Goal: Information Seeking & Learning: Understand process/instructions

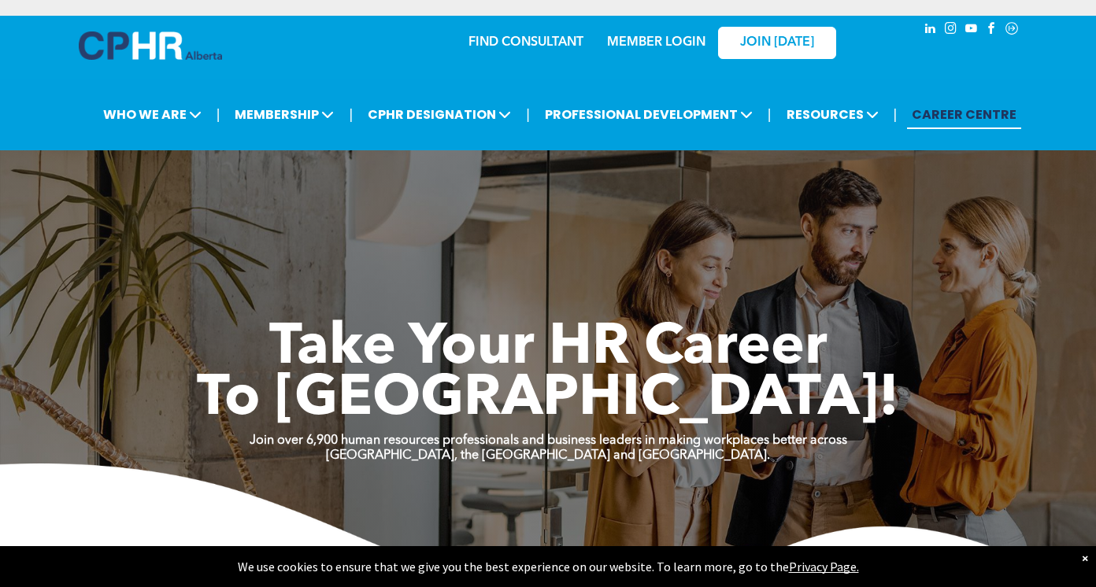
click at [682, 41] on link "MEMBER LOGIN" at bounding box center [656, 42] width 98 height 13
click at [671, 35] on p "MEMBER LOGIN" at bounding box center [656, 42] width 102 height 15
click at [671, 44] on link "MEMBER LOGIN" at bounding box center [656, 42] width 98 height 13
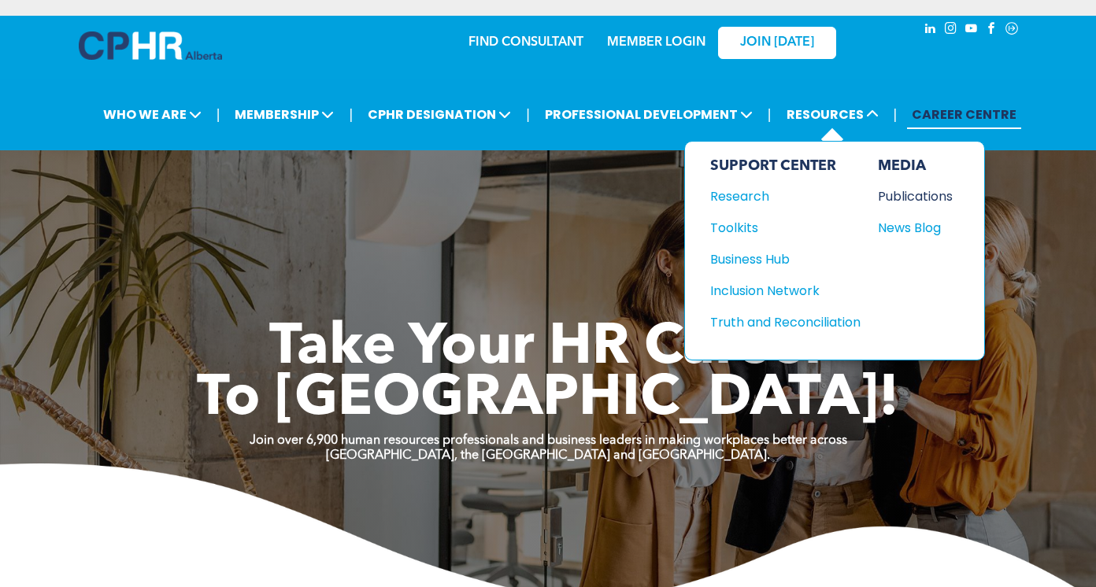
click at [928, 195] on div "Publications" at bounding box center [912, 197] width 68 height 20
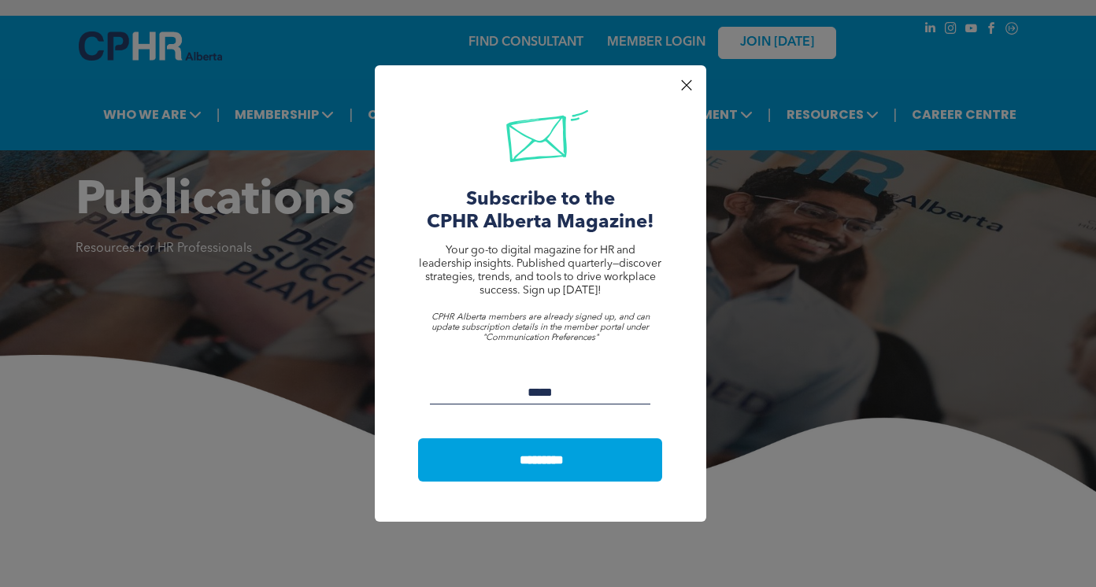
click at [683, 83] on div at bounding box center [685, 85] width 21 height 21
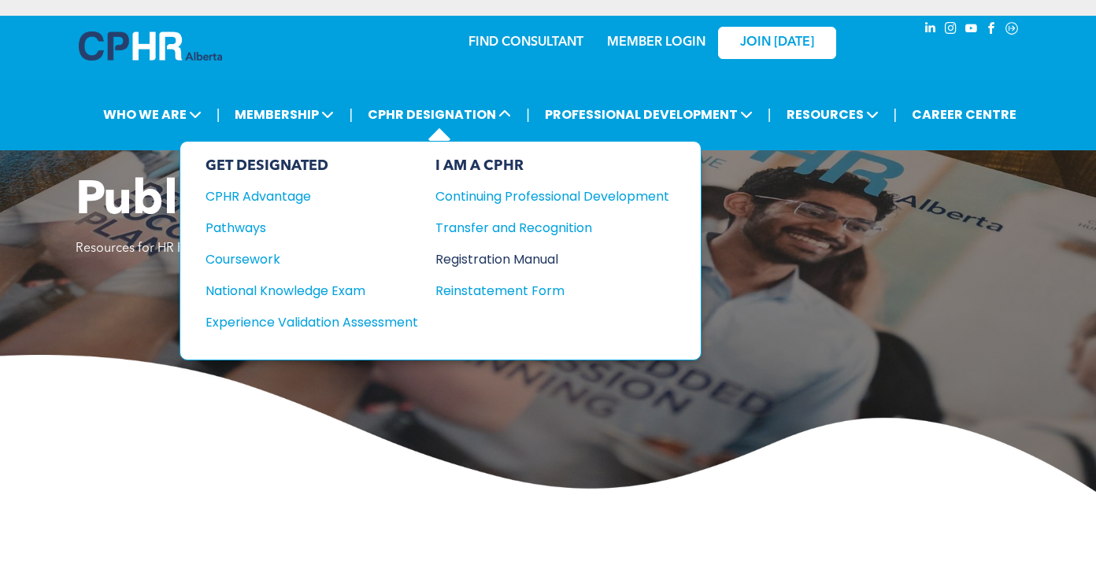
click at [505, 260] on div "Registration Manual" at bounding box center [540, 260] width 210 height 20
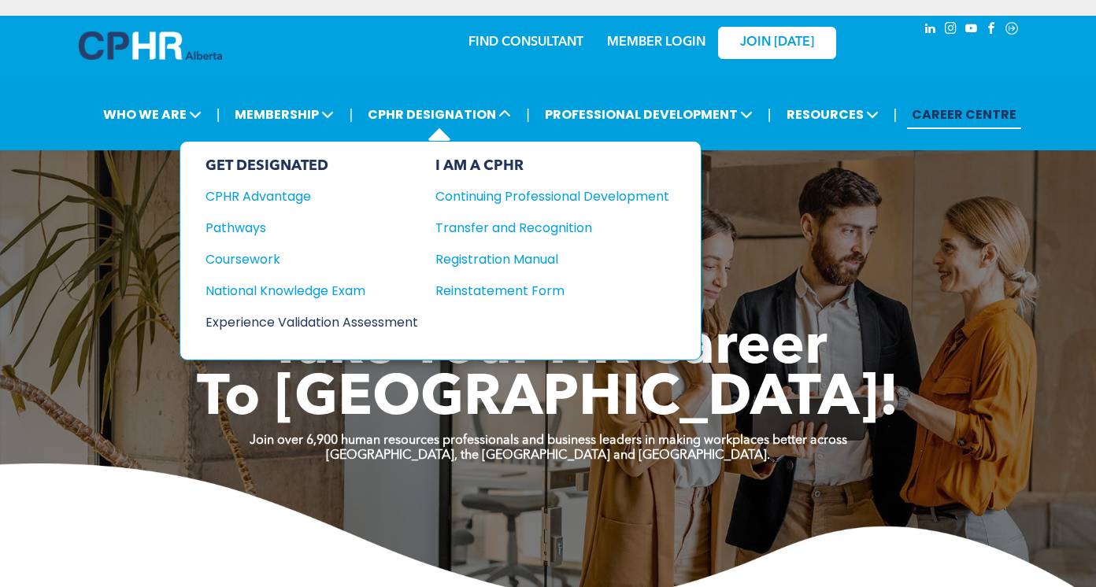
click at [349, 323] on div "Experience Validation Assessment" at bounding box center [300, 323] width 191 height 20
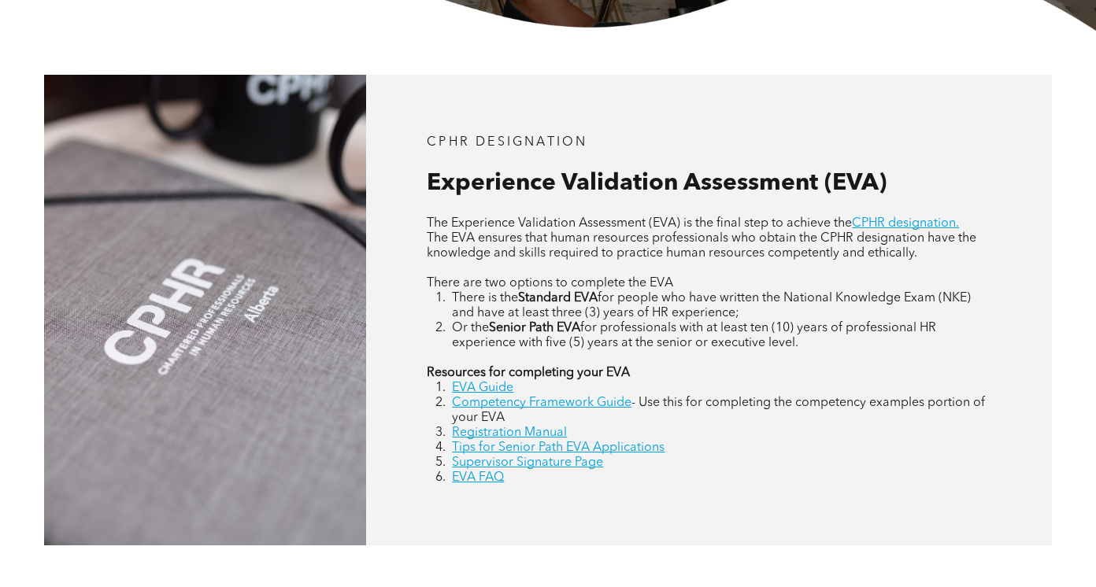
scroll to position [576, 0]
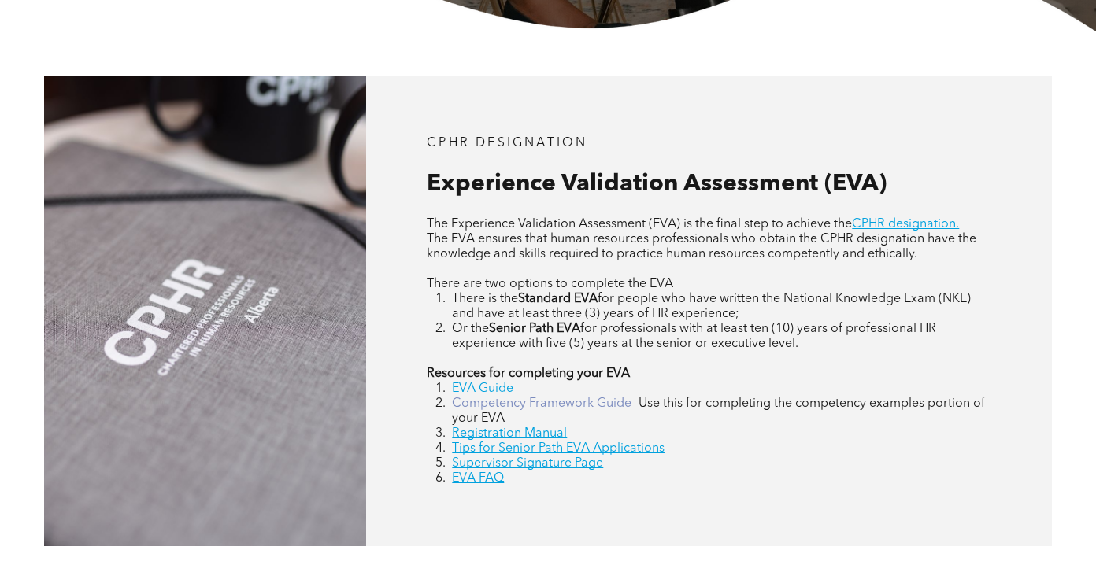
click at [548, 401] on link "Competency Framework Guide" at bounding box center [541, 404] width 179 height 13
